Goal: Task Accomplishment & Management: Complete application form

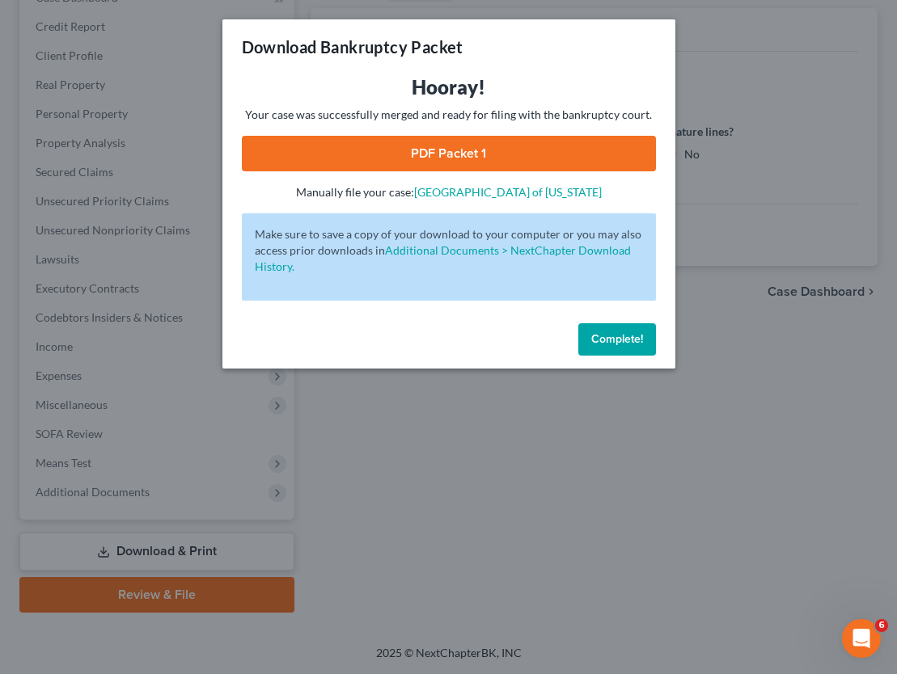
click at [624, 342] on span "Complete!" at bounding box center [617, 339] width 52 height 14
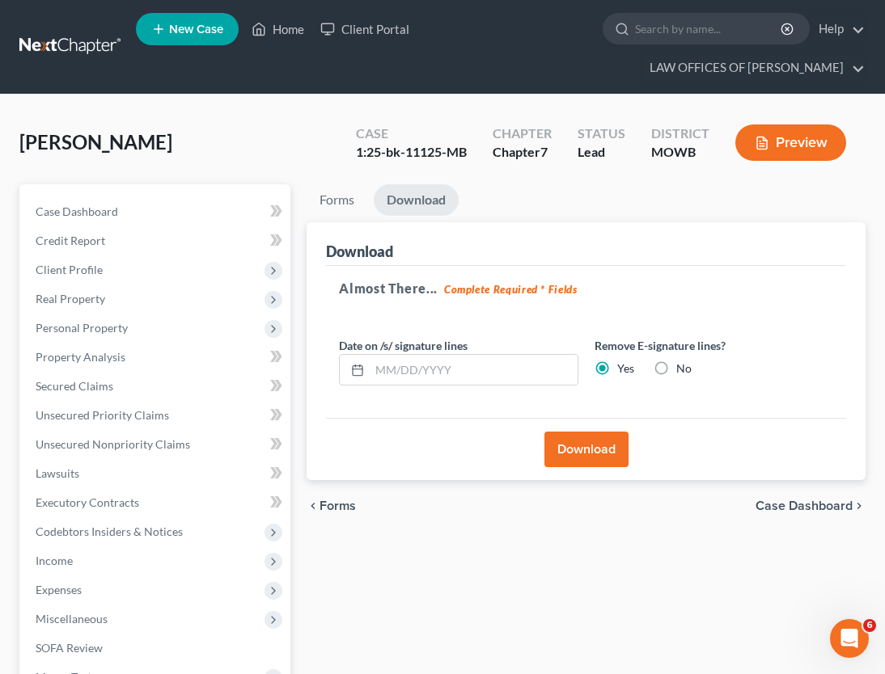
click at [58, 51] on link at bounding box center [70, 46] width 103 height 29
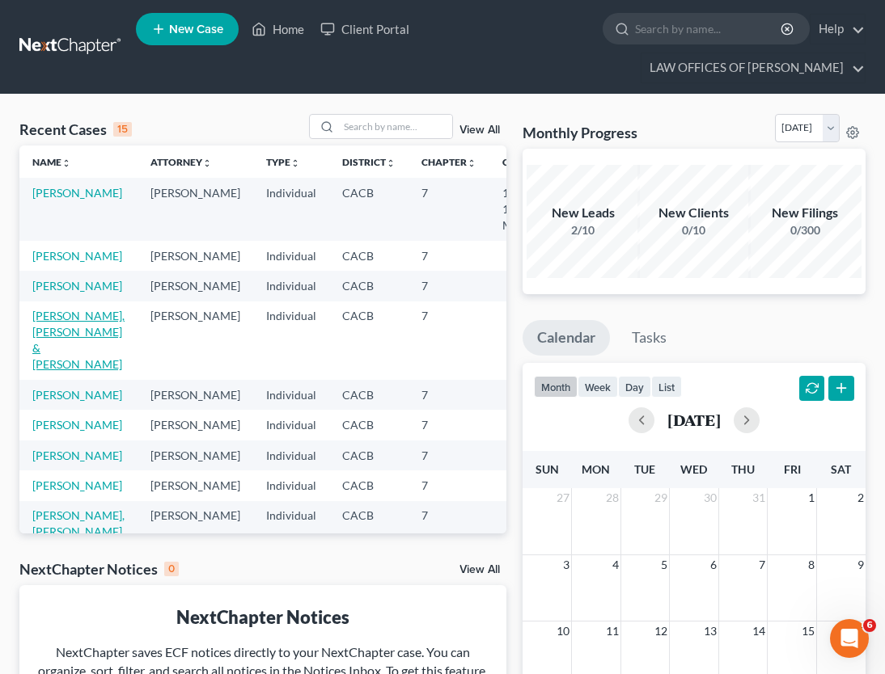
click at [58, 371] on link "Pineda Morales, Pedro & Salguero, Liliana" at bounding box center [78, 340] width 92 height 62
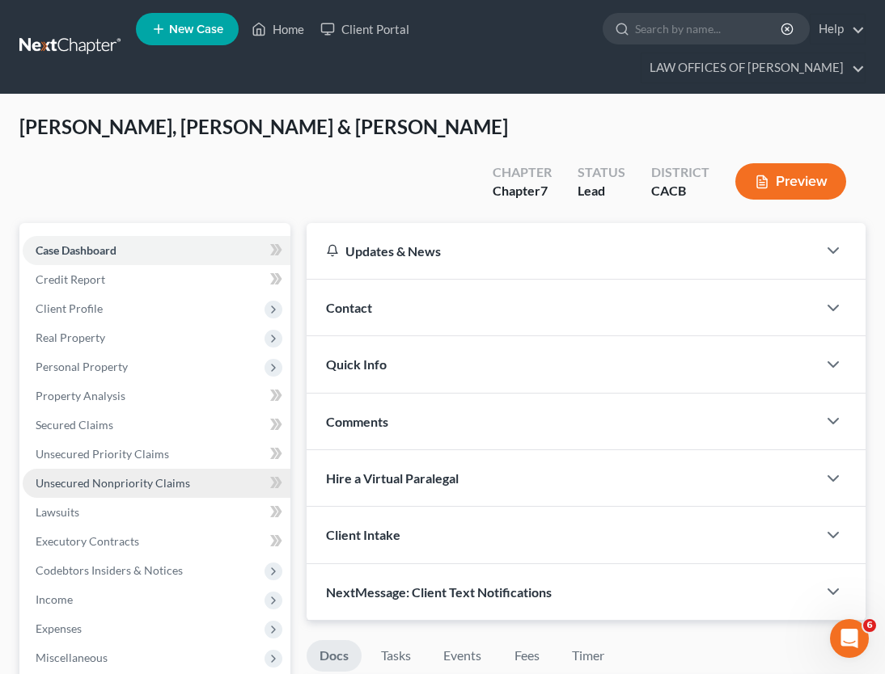
click at [103, 469] on link "Unsecured Nonpriority Claims" at bounding box center [157, 483] width 268 height 29
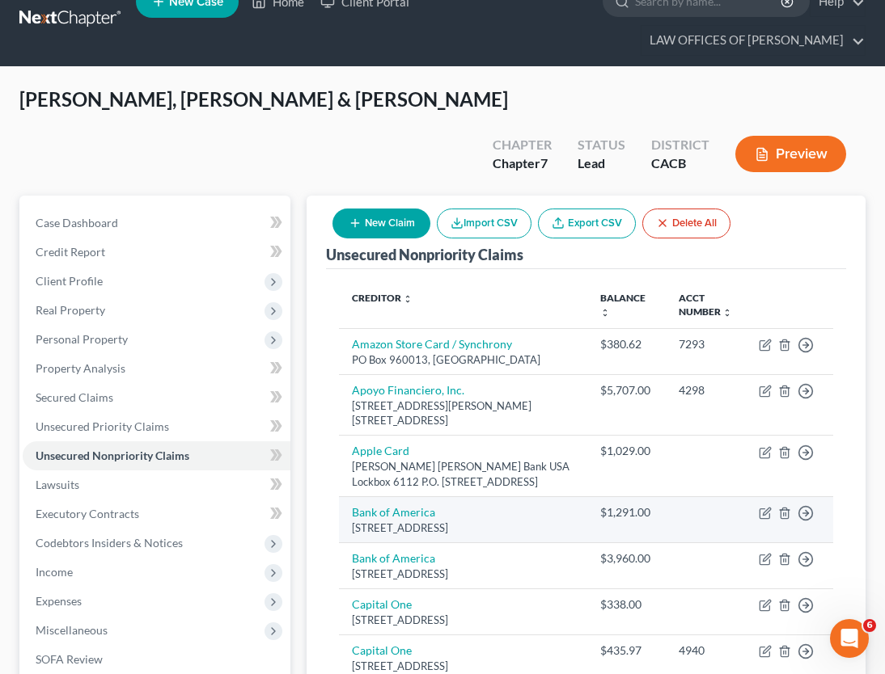
scroll to position [6, 0]
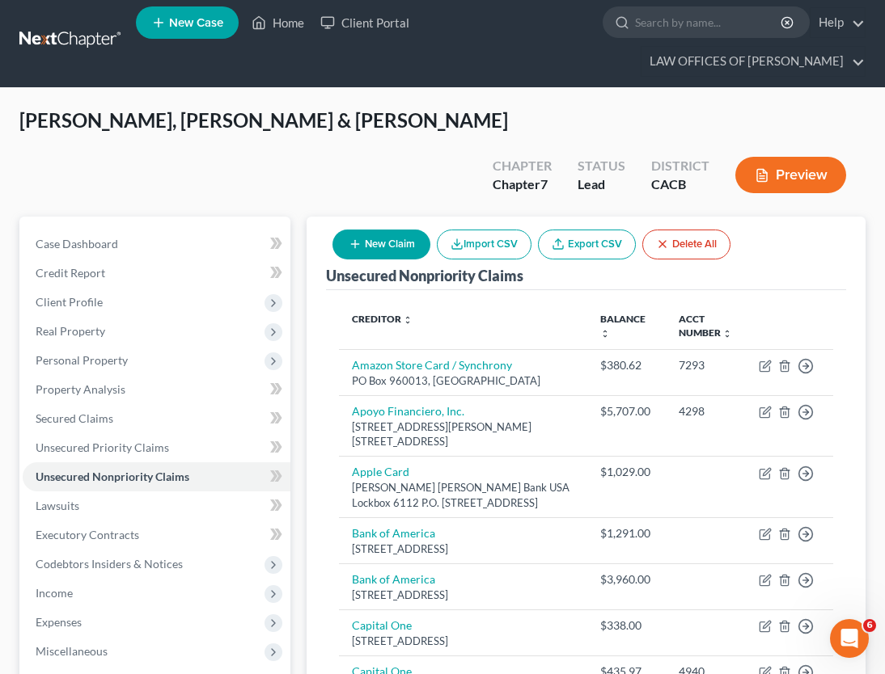
click at [355, 230] on button "New Claim" at bounding box center [381, 245] width 98 height 30
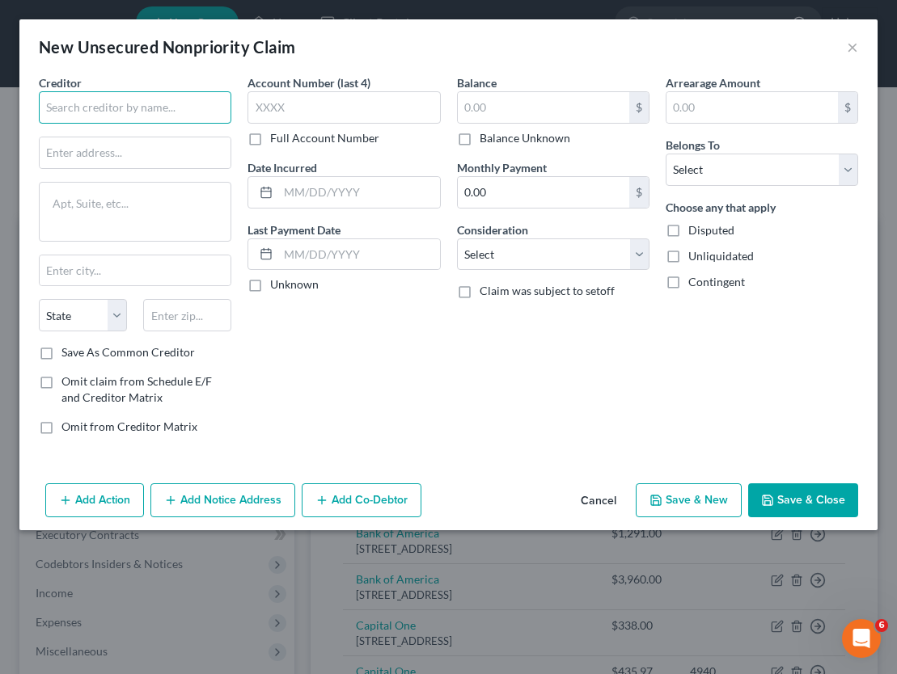
click at [136, 118] on input "text" at bounding box center [135, 107] width 192 height 32
type input "d"
type input "Dignity Health-California Hospital"
click at [572, 106] on input "text" at bounding box center [543, 107] width 171 height 31
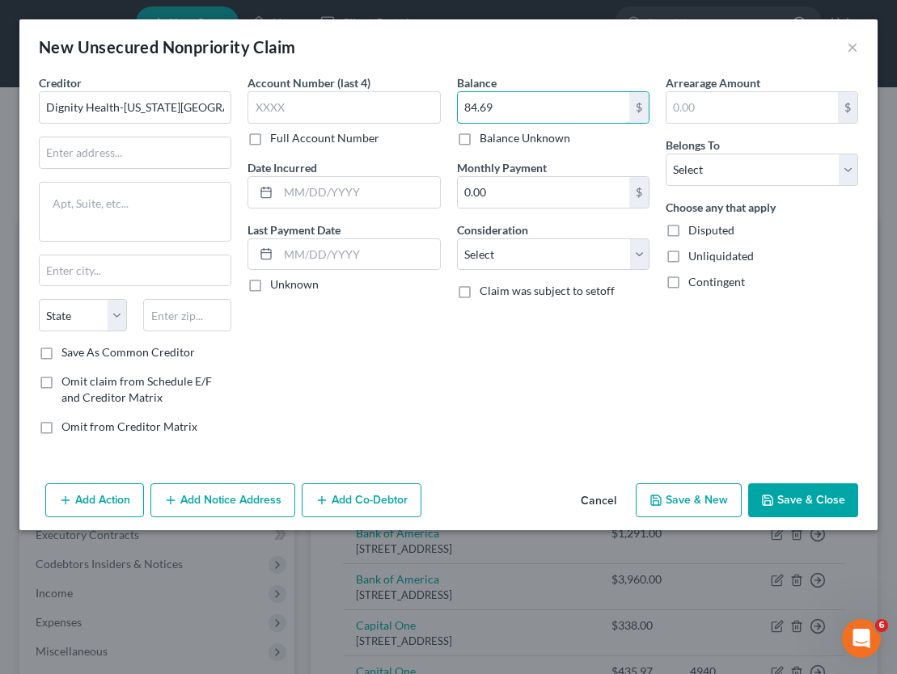
type input "84.69"
click at [768, 184] on select "Select Debtor 1 Only Debtor 2 Only Debtor 1 And Debtor 2 Only At Least One Of T…" at bounding box center [761, 170] width 192 height 32
select select "1"
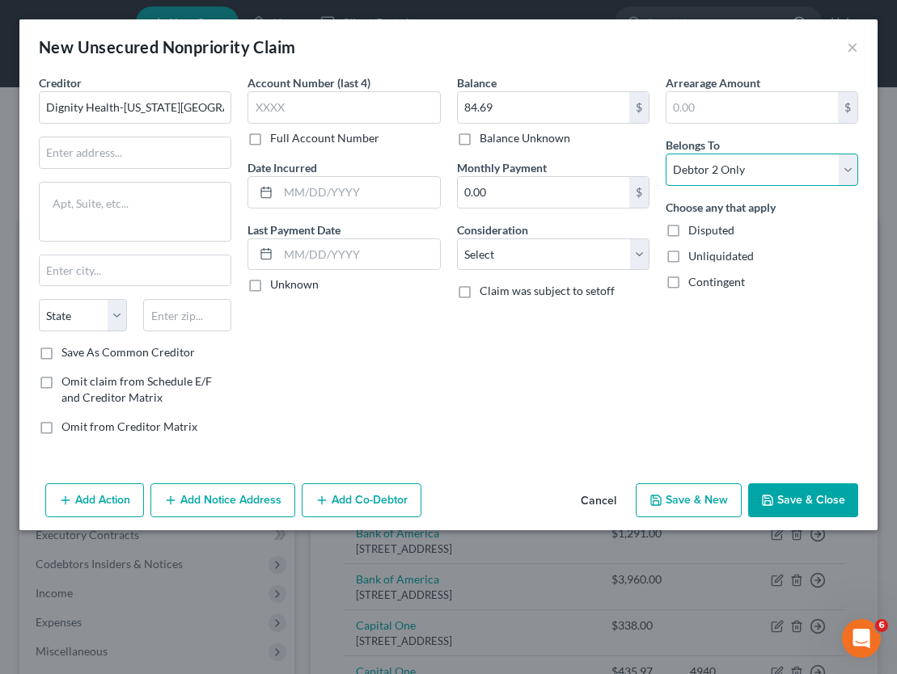
click at [665, 154] on select "Select Debtor 1 Only Debtor 2 Only Debtor 1 And Debtor 2 Only At Least One Of T…" at bounding box center [761, 170] width 192 height 32
click at [293, 112] on input "text" at bounding box center [343, 107] width 192 height 32
type input "7985"
click at [787, 502] on button "Save & Close" at bounding box center [803, 500] width 110 height 34
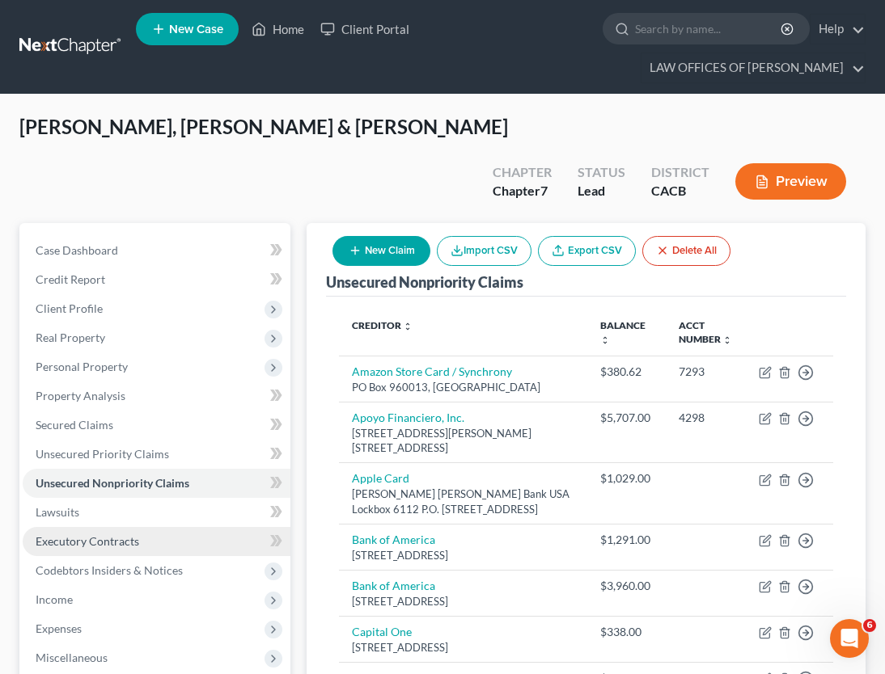
scroll to position [162, 0]
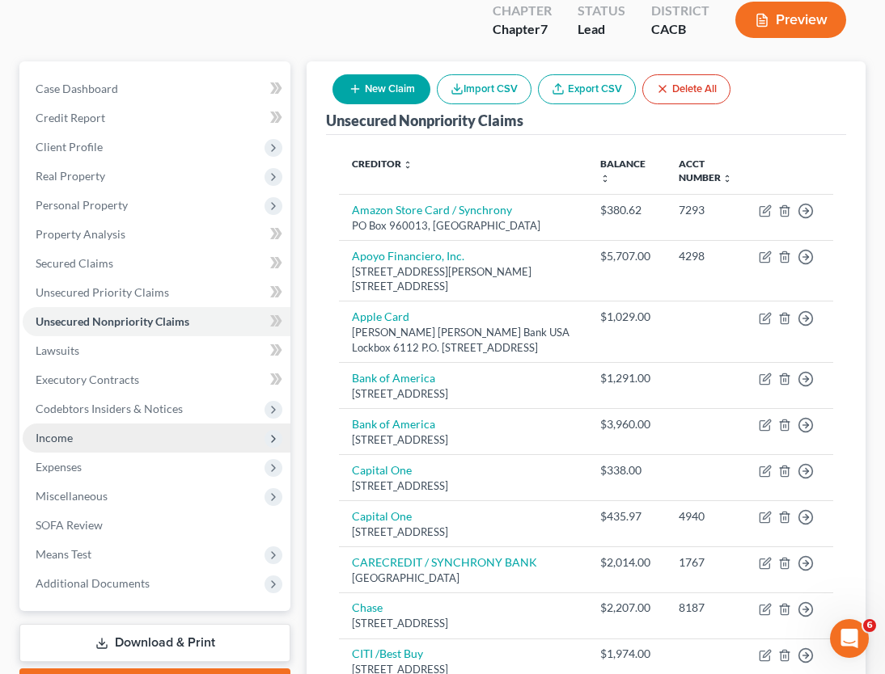
click at [141, 424] on span "Income" at bounding box center [157, 438] width 268 height 29
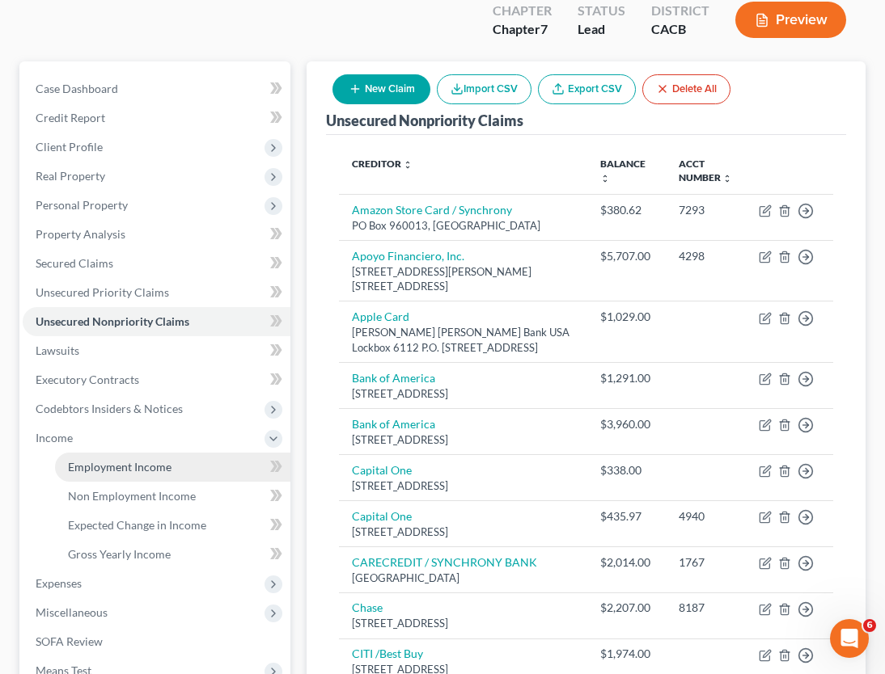
click at [135, 460] on span "Employment Income" at bounding box center [119, 467] width 103 height 14
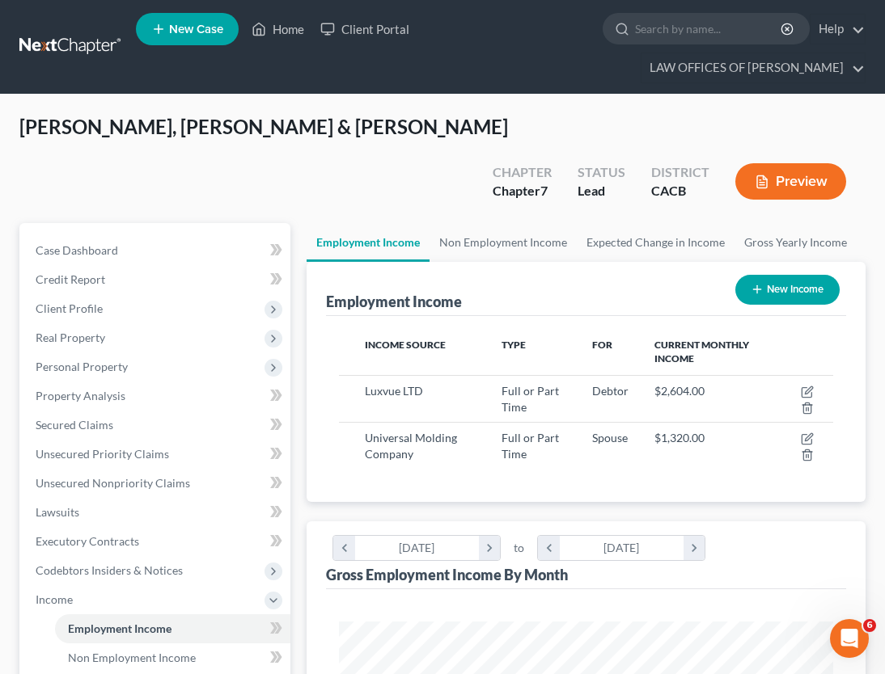
scroll to position [247, 526]
click at [344, 138] on span "Pineda Morales, Pedro & Salguero, Liliana" at bounding box center [263, 126] width 488 height 23
click at [60, 34] on link at bounding box center [70, 46] width 103 height 29
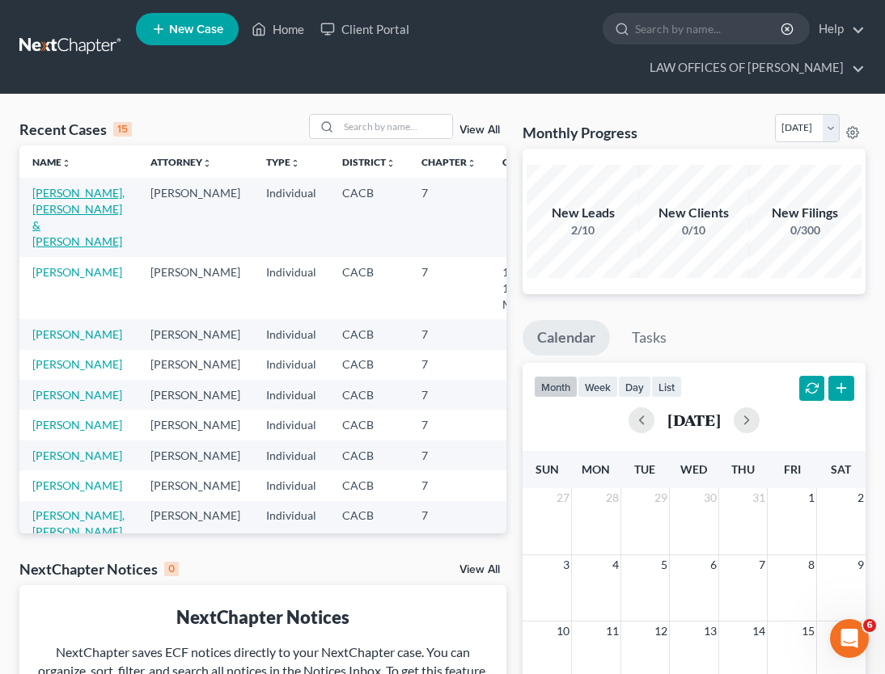
click at [47, 237] on link "Pineda Morales, Pedro & Salguero, Liliana" at bounding box center [78, 217] width 92 height 62
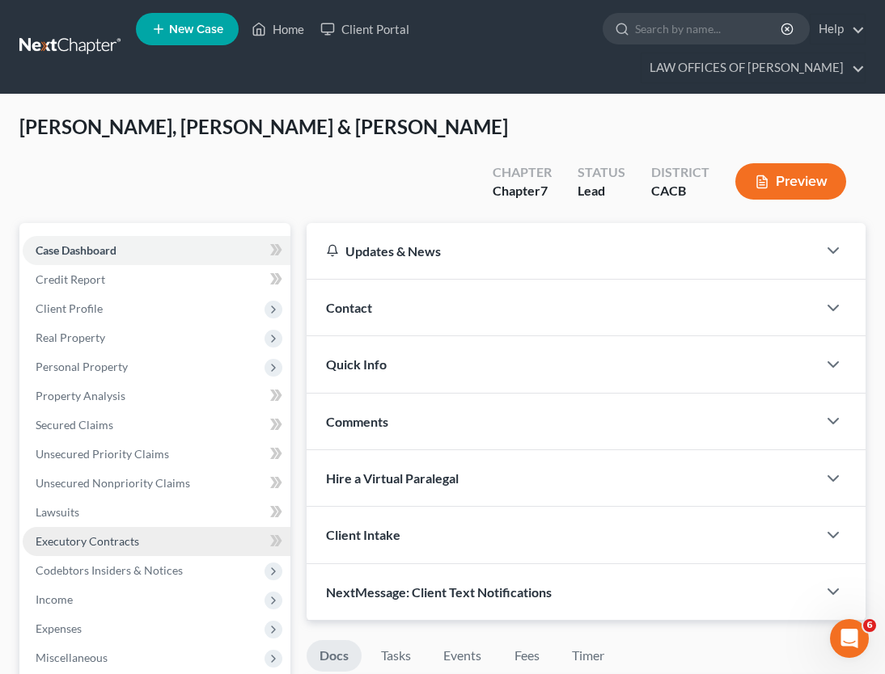
scroll to position [162, 0]
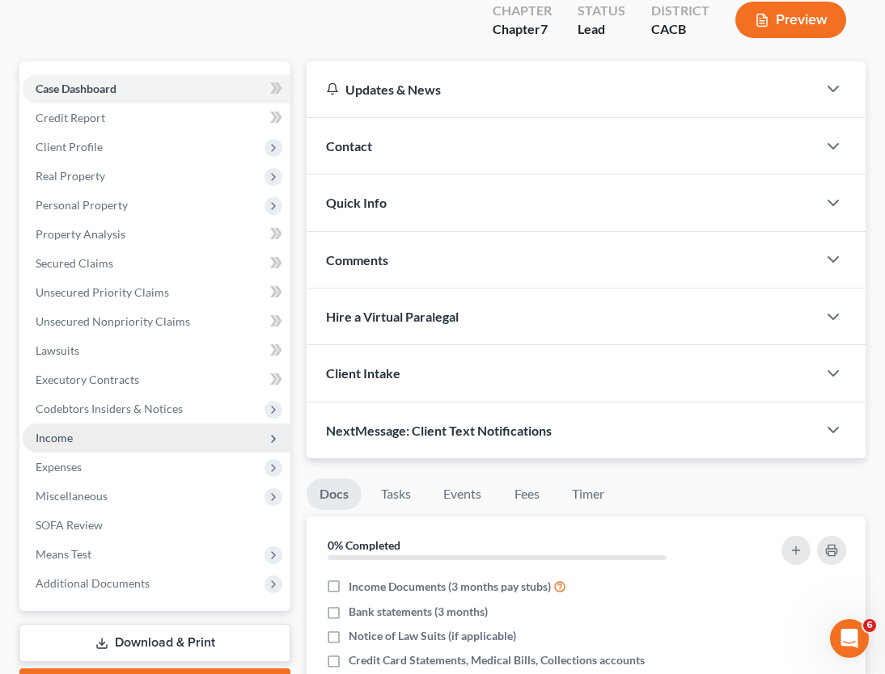
click at [87, 424] on span "Income" at bounding box center [157, 438] width 268 height 29
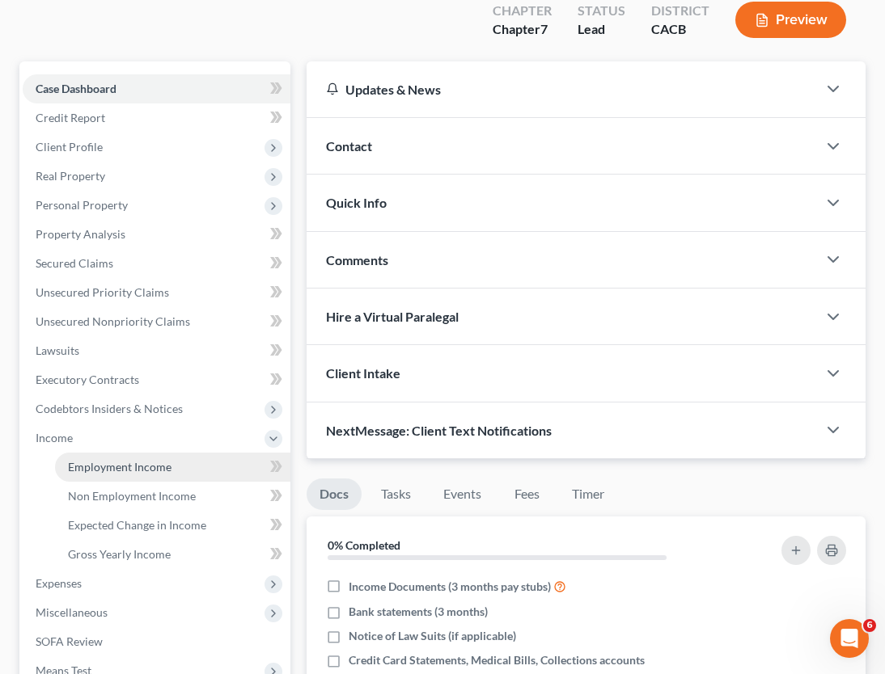
click at [94, 460] on span "Employment Income" at bounding box center [119, 467] width 103 height 14
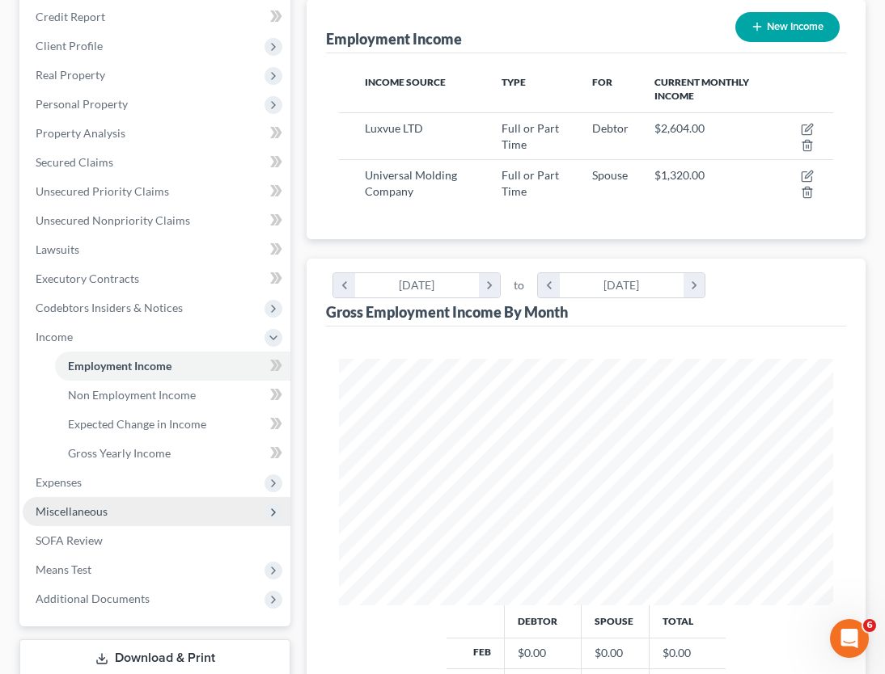
scroll to position [323, 0]
